Goal: Book appointment/travel/reservation

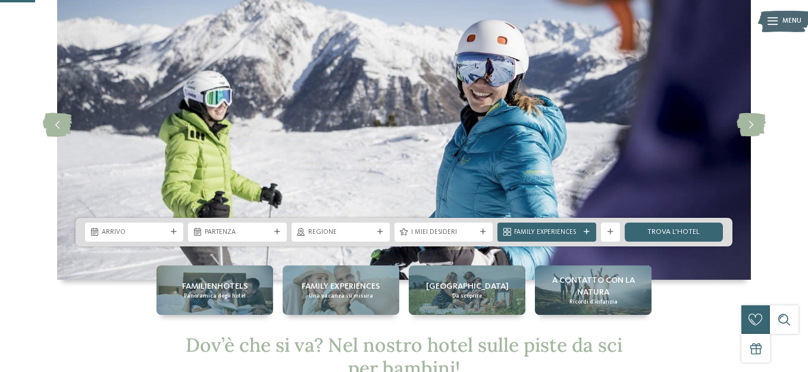
scroll to position [168, 0]
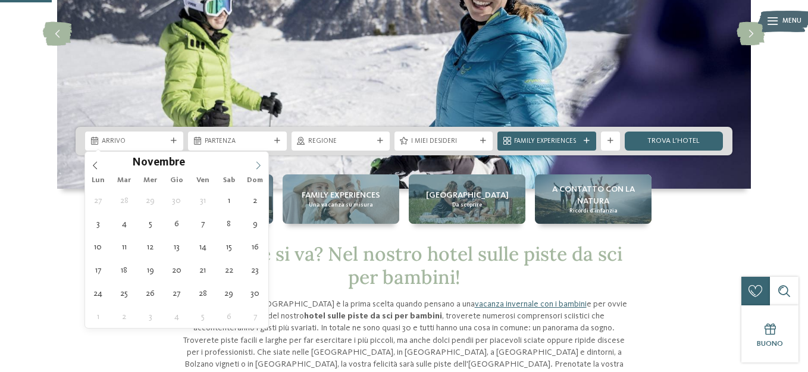
click at [258, 168] on icon at bounding box center [258, 165] width 8 height 8
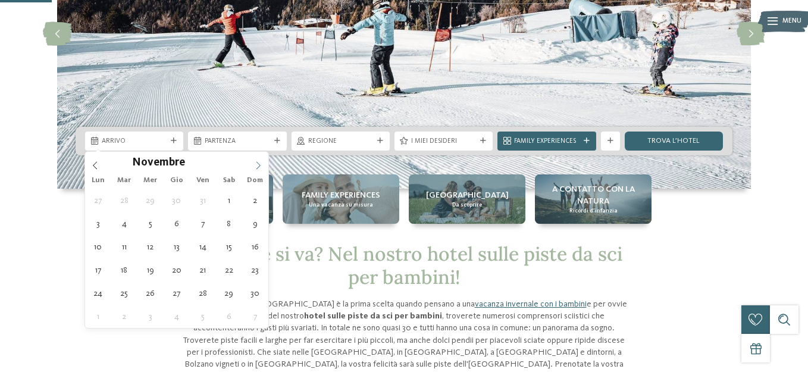
click at [258, 168] on icon at bounding box center [258, 165] width 8 height 8
type div "27.12.2025"
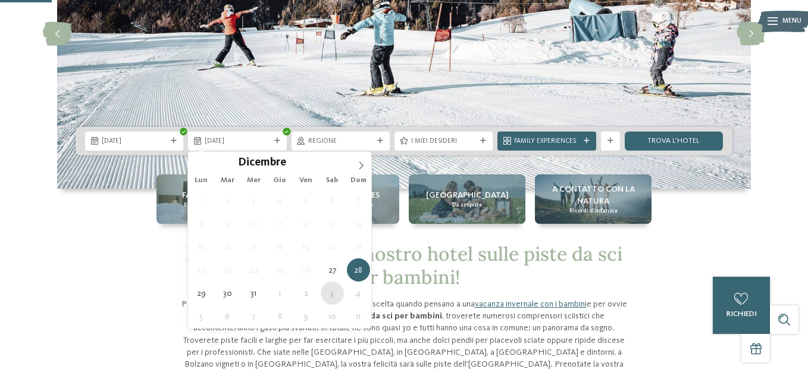
type div "03.01.2026"
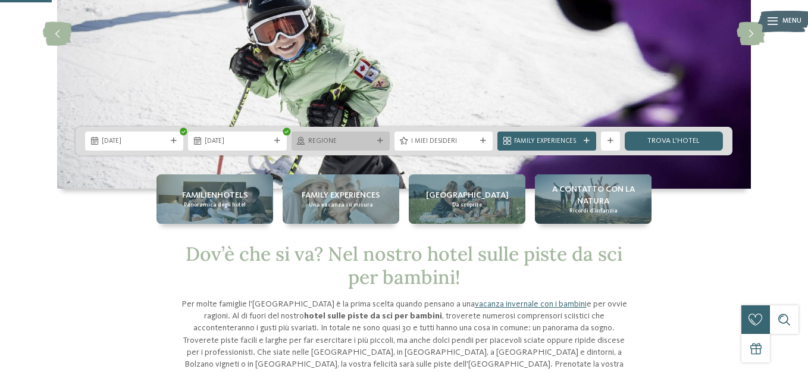
click at [363, 143] on span "Regione" at bounding box center [340, 142] width 65 height 10
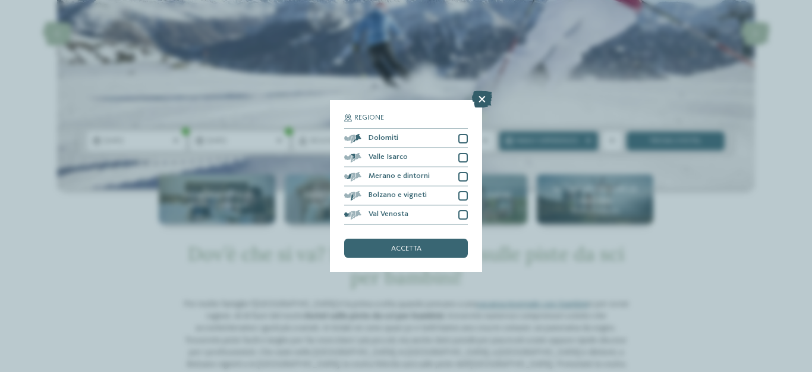
click at [480, 99] on icon at bounding box center [482, 99] width 20 height 17
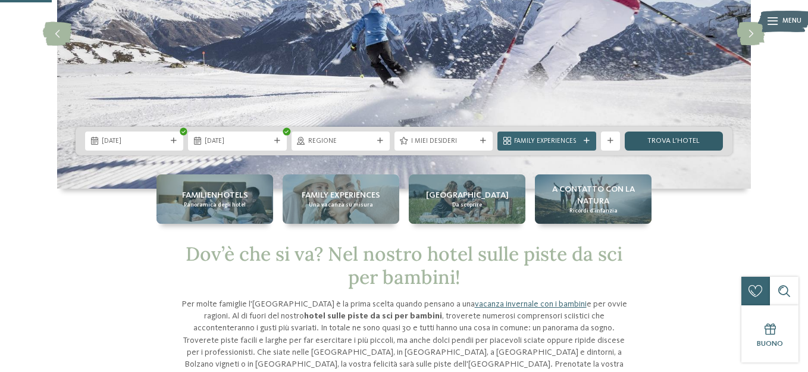
click at [663, 137] on link "trova l’hotel" at bounding box center [674, 140] width 98 height 19
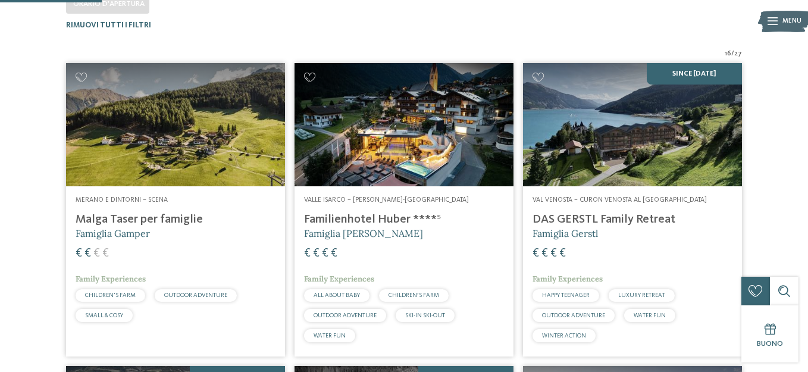
scroll to position [306, 0]
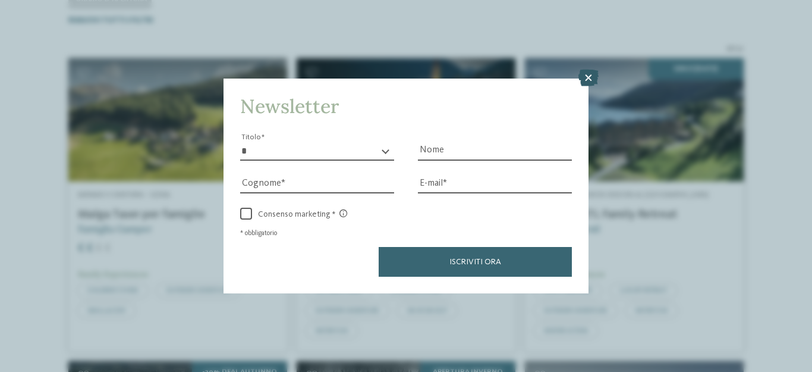
click at [585, 81] on icon at bounding box center [589, 78] width 20 height 17
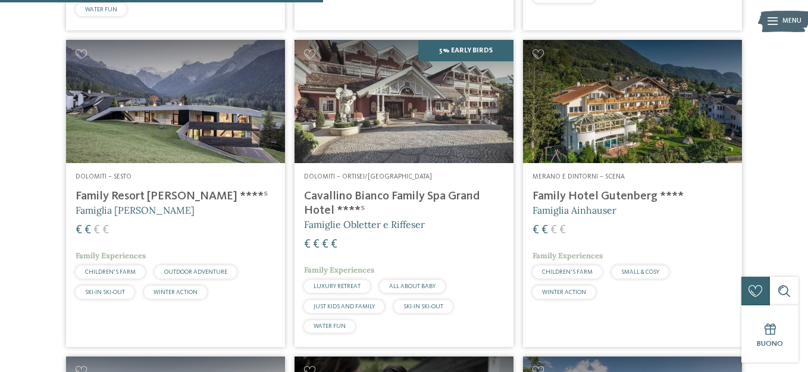
scroll to position [947, 0]
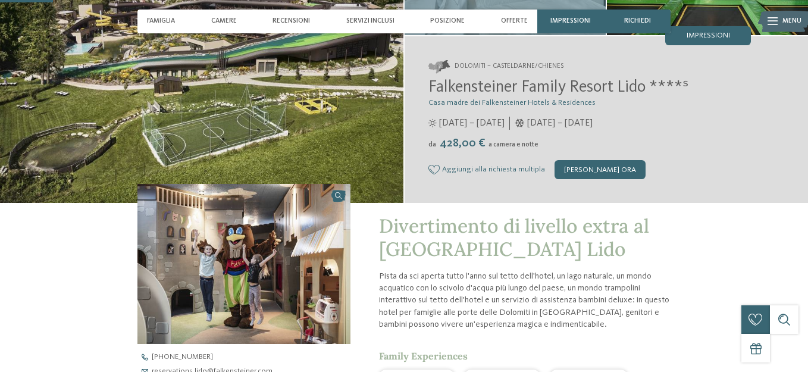
scroll to position [230, 0]
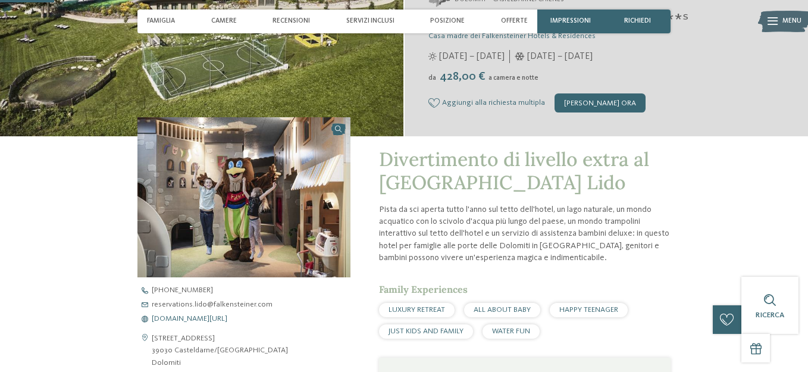
click at [227, 316] on span "www.falkensteiner.com/it/family-resort-lido" at bounding box center [190, 319] width 76 height 8
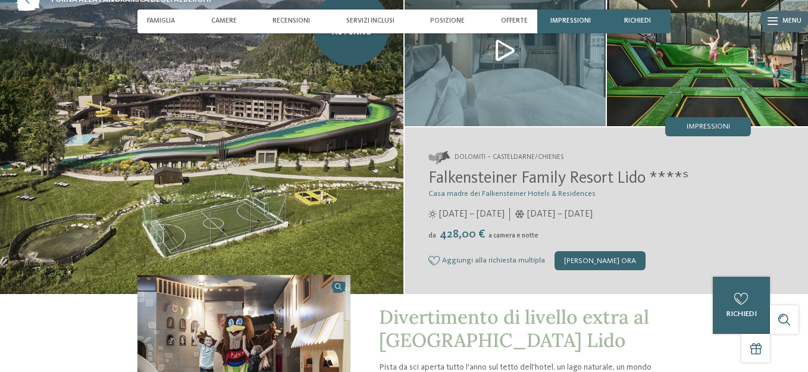
scroll to position [85, 0]
